Goal: Find specific page/section

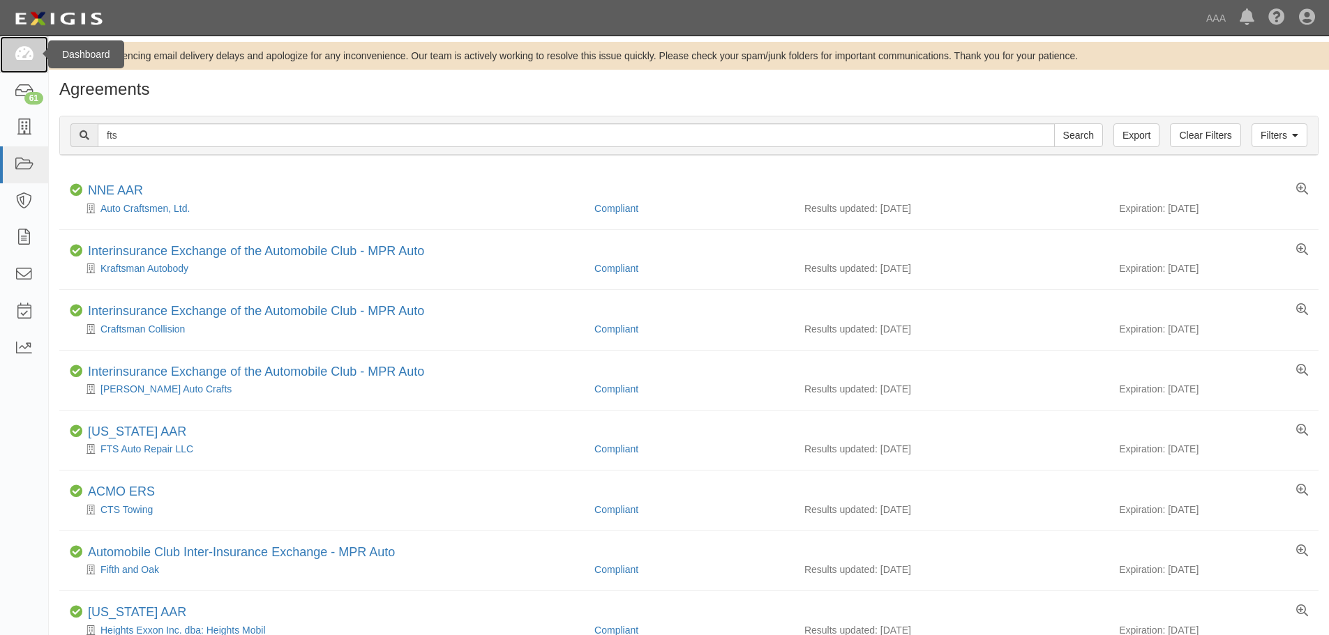
click at [28, 54] on icon at bounding box center [24, 55] width 20 height 16
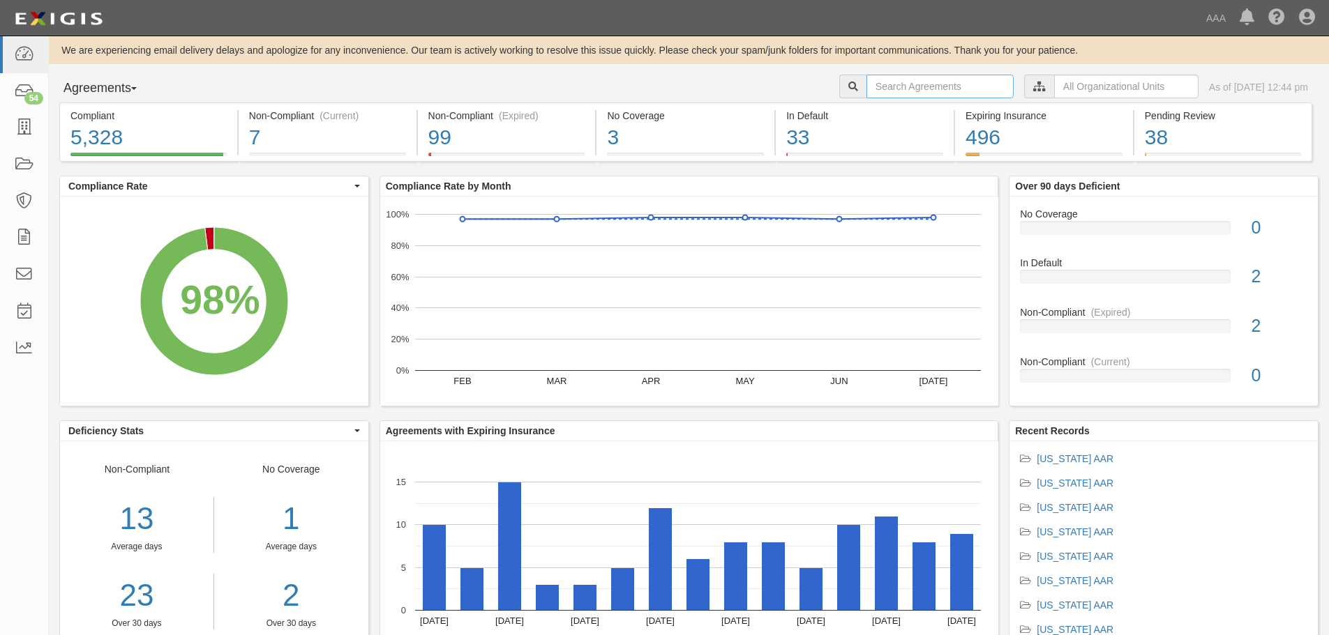
click at [875, 80] on input "text" at bounding box center [939, 87] width 147 height 24
type input "bbc"
